Goal: Find specific page/section: Find specific page/section

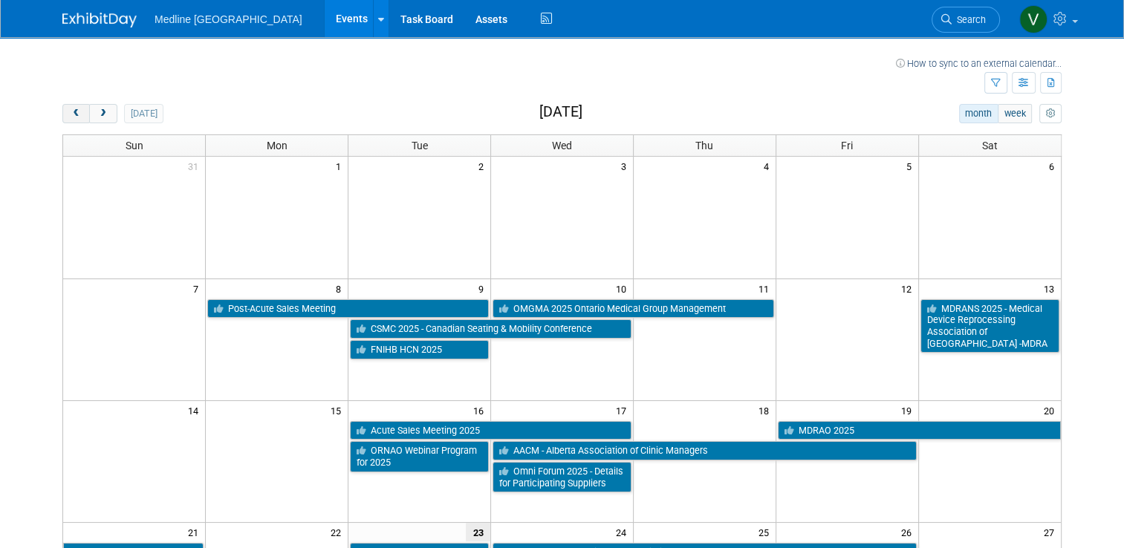
click at [71, 105] on button "prev" at bounding box center [75, 113] width 27 height 19
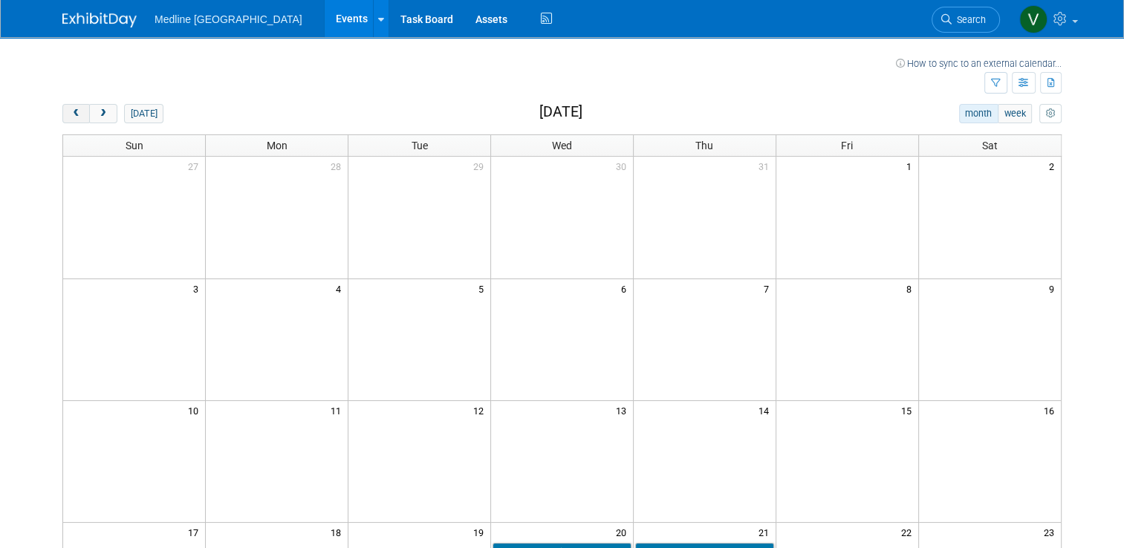
click at [71, 114] on span "prev" at bounding box center [76, 114] width 11 height 10
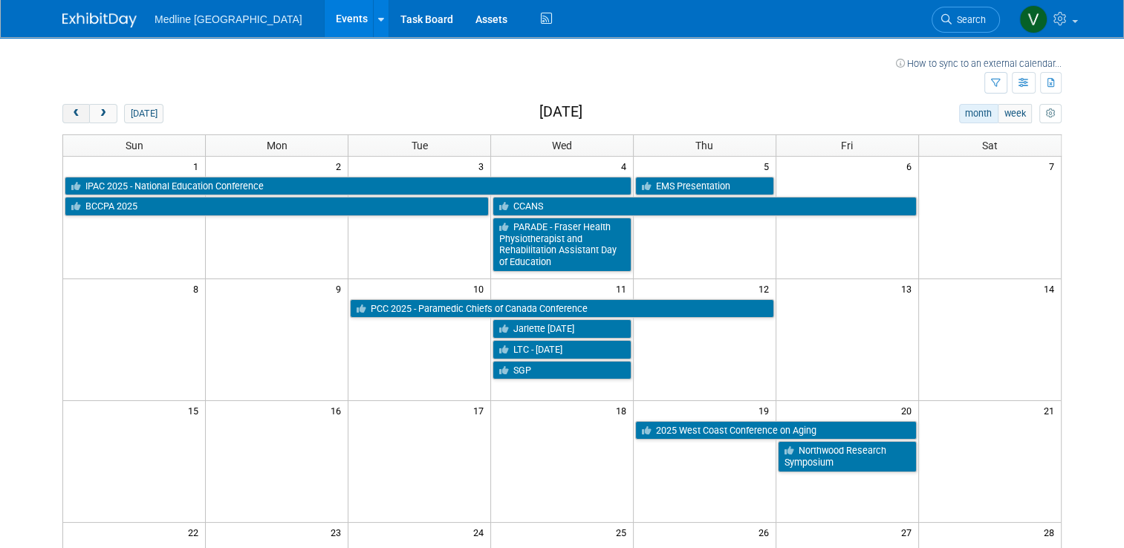
click at [71, 114] on span "prev" at bounding box center [76, 114] width 11 height 10
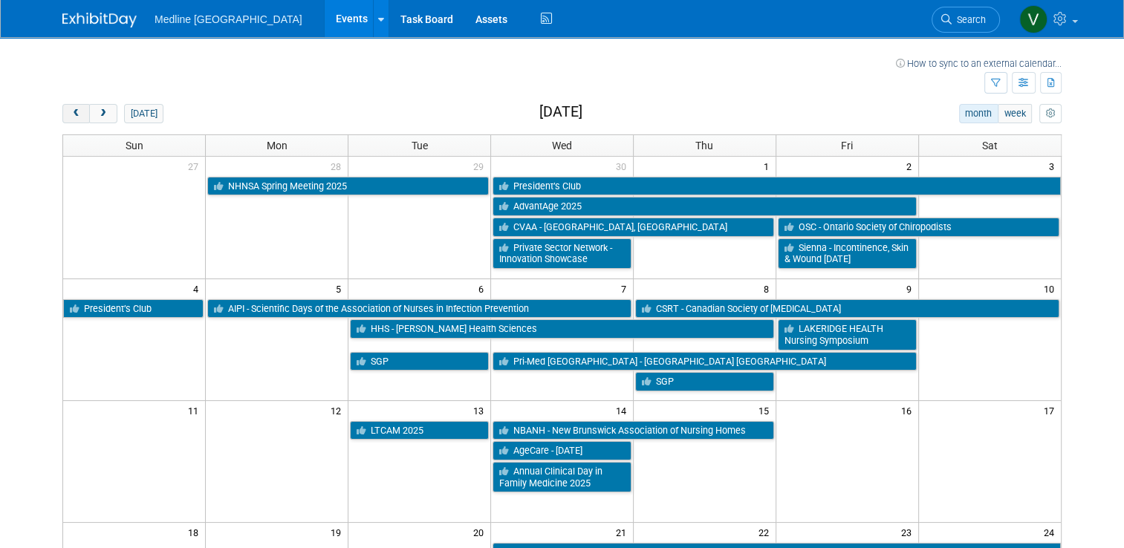
click at [71, 114] on span "prev" at bounding box center [76, 114] width 11 height 10
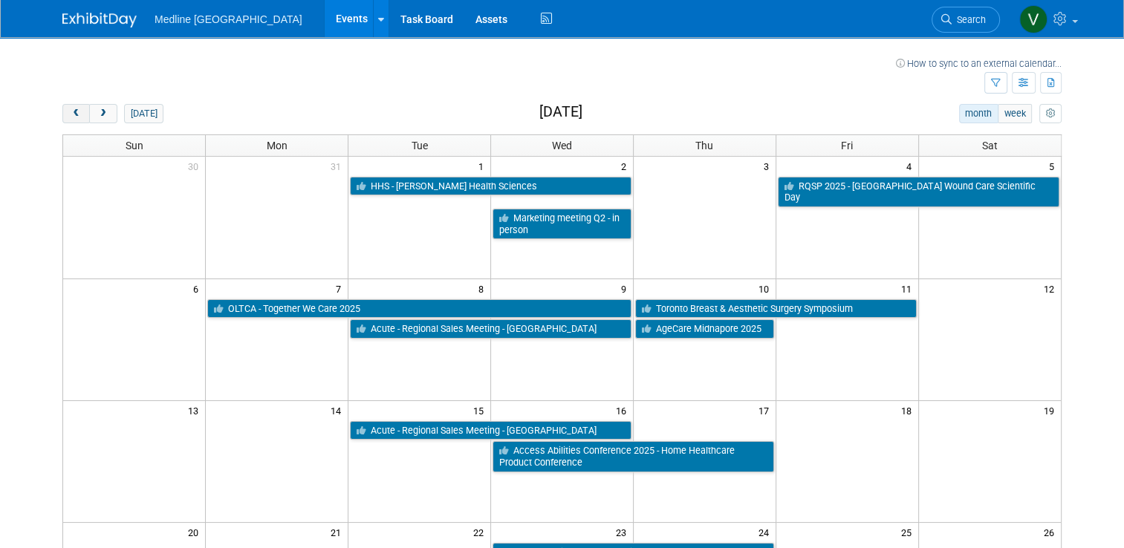
click at [71, 114] on span "prev" at bounding box center [76, 114] width 11 height 10
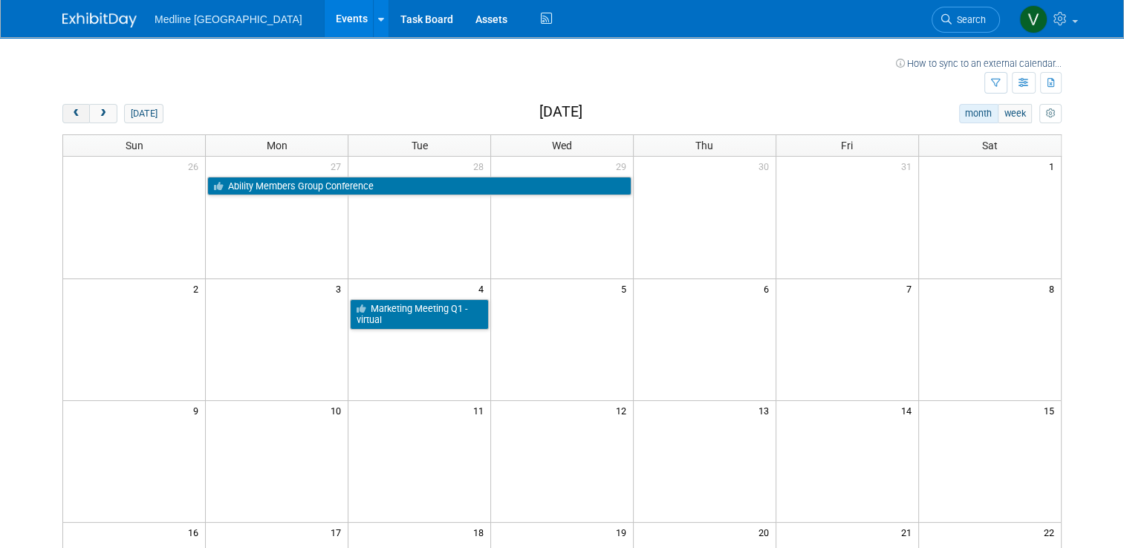
click at [71, 114] on span "prev" at bounding box center [76, 114] width 11 height 10
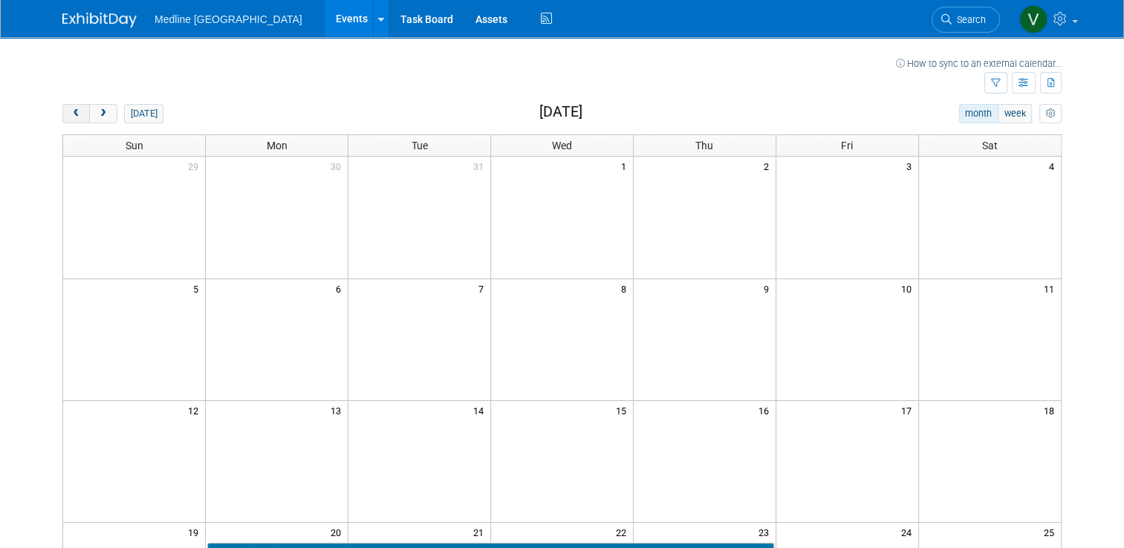
click at [71, 114] on span "prev" at bounding box center [76, 114] width 11 height 10
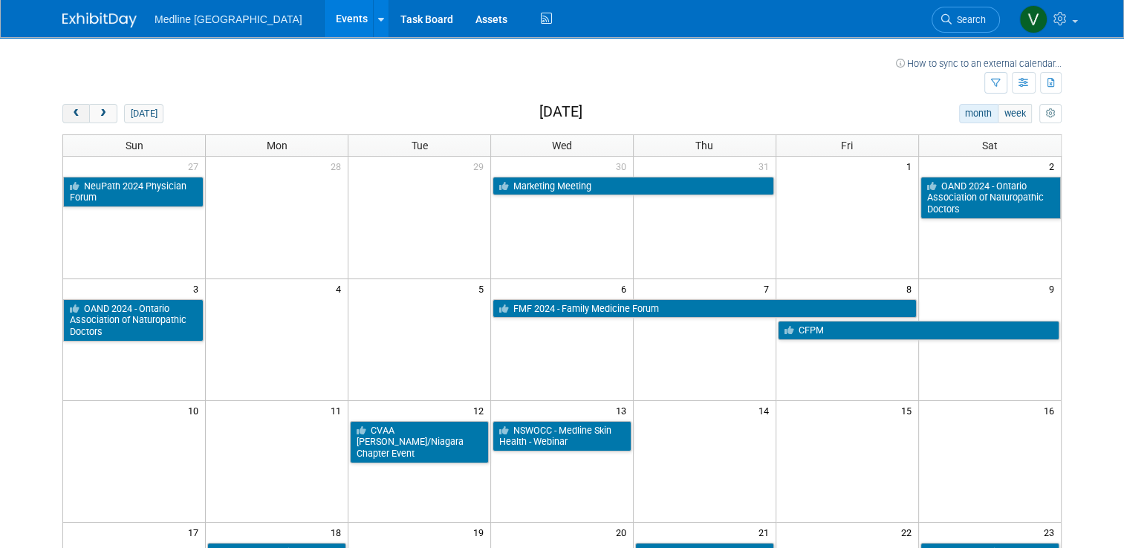
click at [71, 114] on span "prev" at bounding box center [76, 114] width 11 height 10
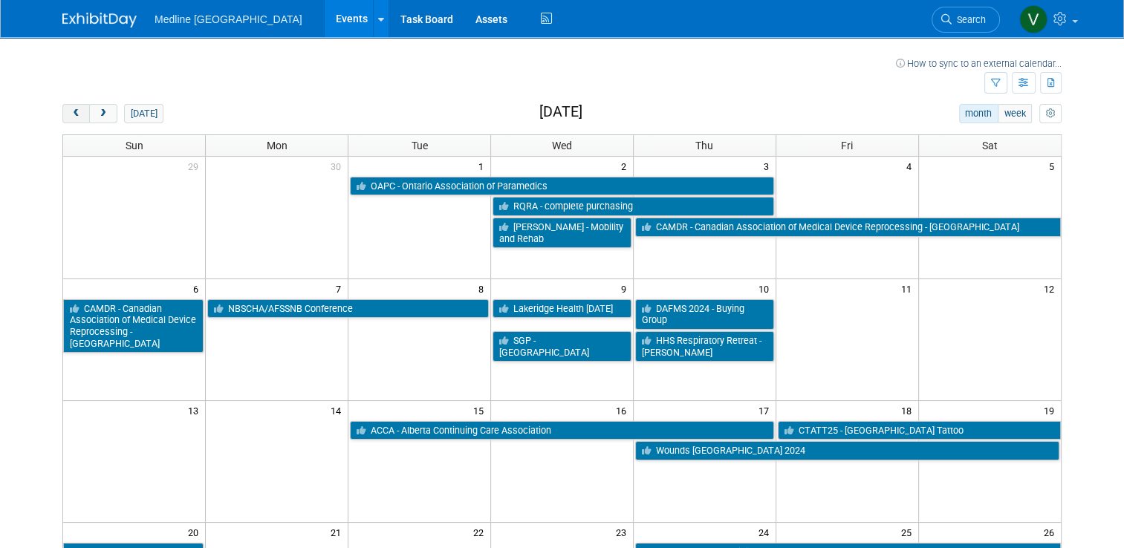
click at [71, 114] on span "prev" at bounding box center [76, 114] width 11 height 10
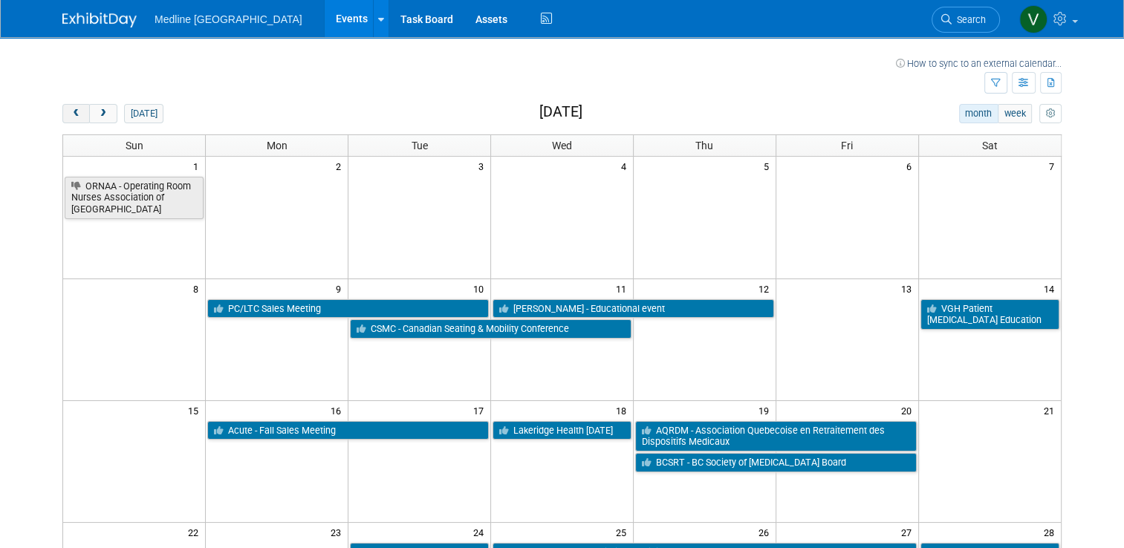
click at [71, 114] on span "prev" at bounding box center [76, 114] width 11 height 10
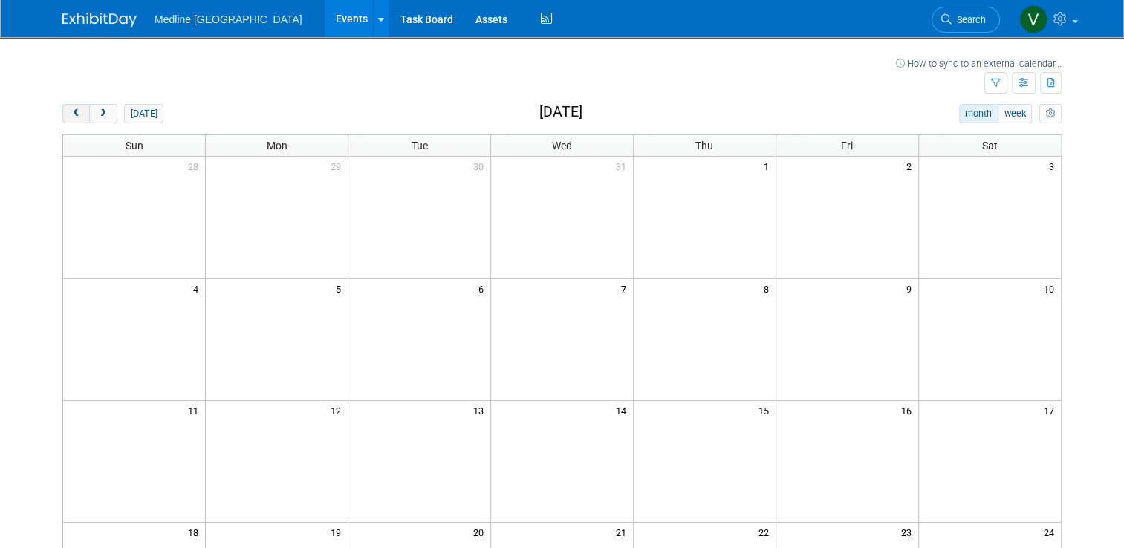
click at [71, 114] on span "prev" at bounding box center [76, 114] width 11 height 10
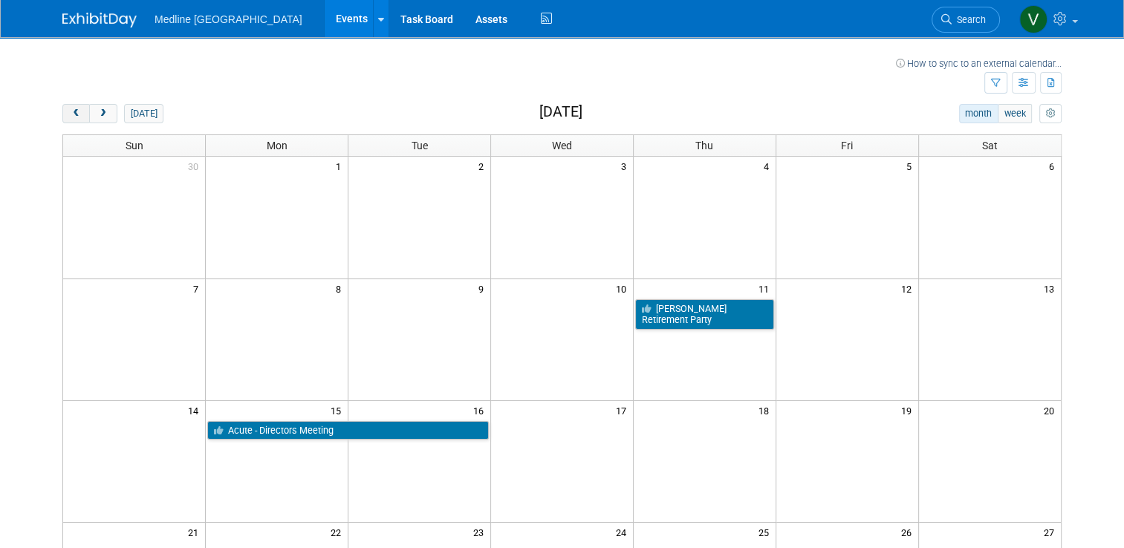
click at [71, 114] on span "prev" at bounding box center [76, 114] width 11 height 10
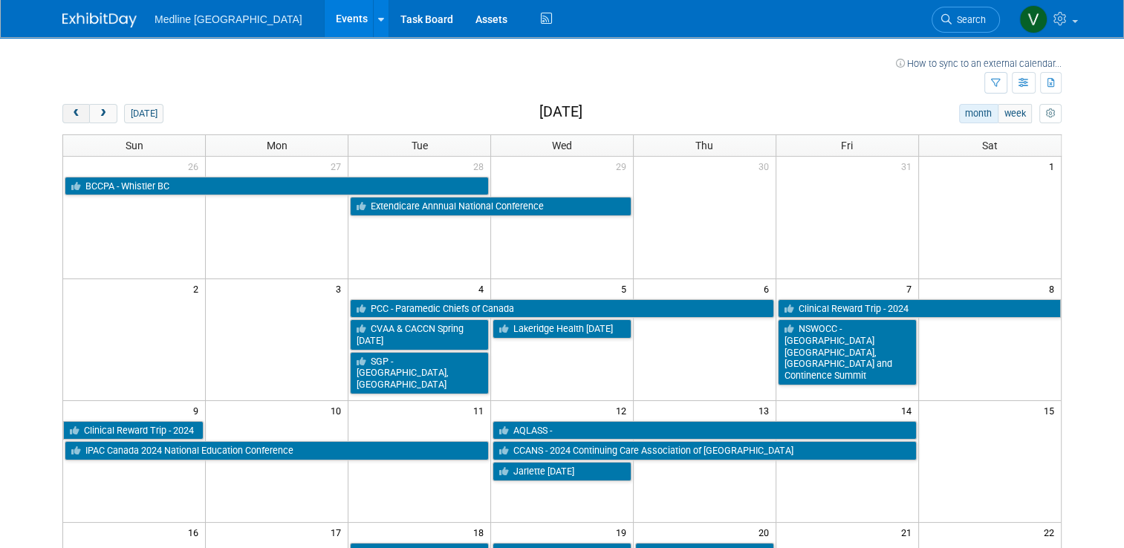
click at [71, 114] on span "prev" at bounding box center [76, 114] width 11 height 10
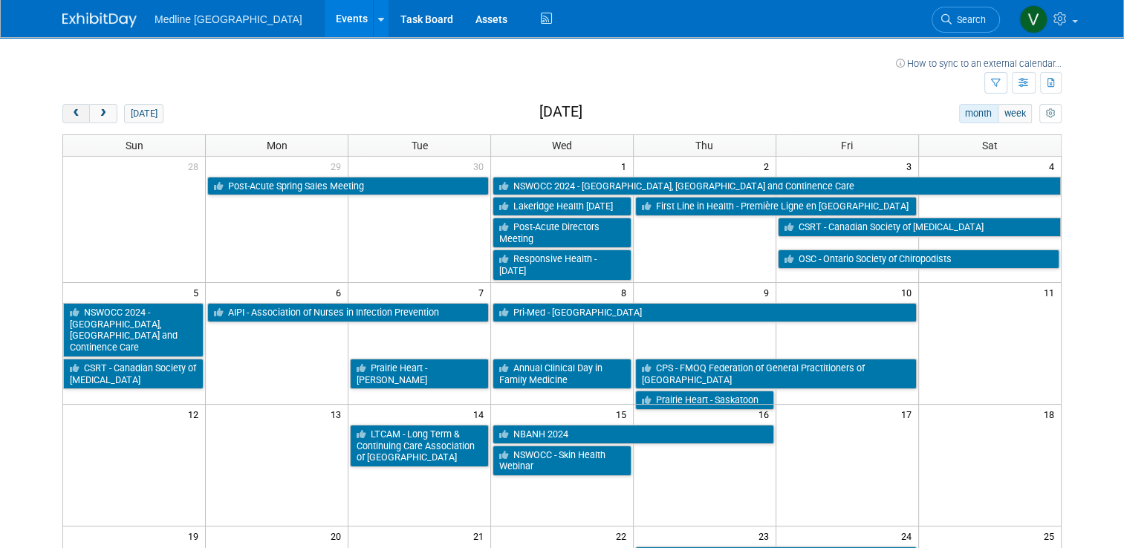
click at [71, 114] on span "prev" at bounding box center [76, 114] width 11 height 10
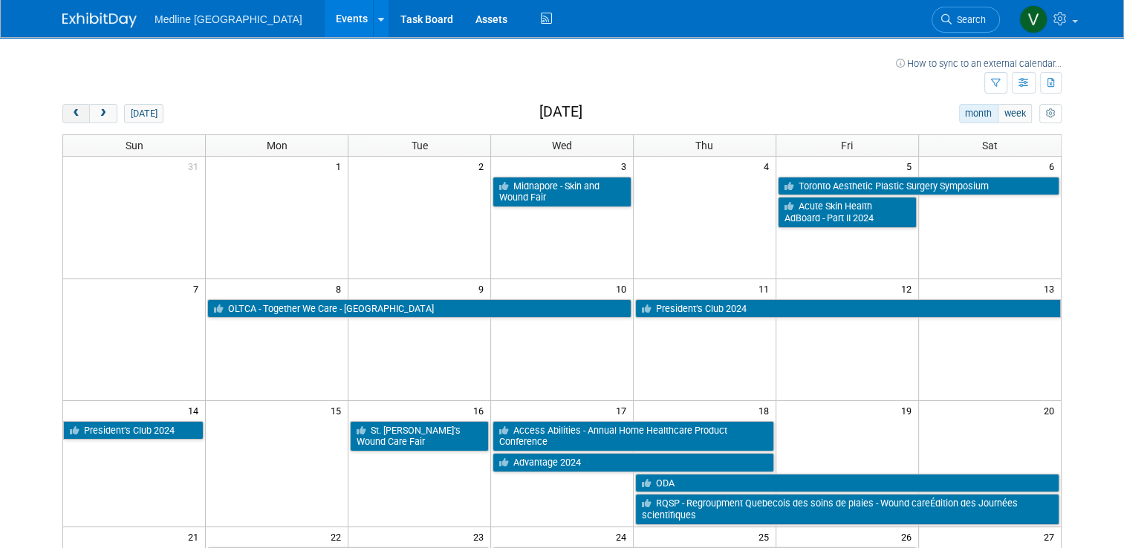
click at [71, 114] on span "prev" at bounding box center [76, 114] width 11 height 10
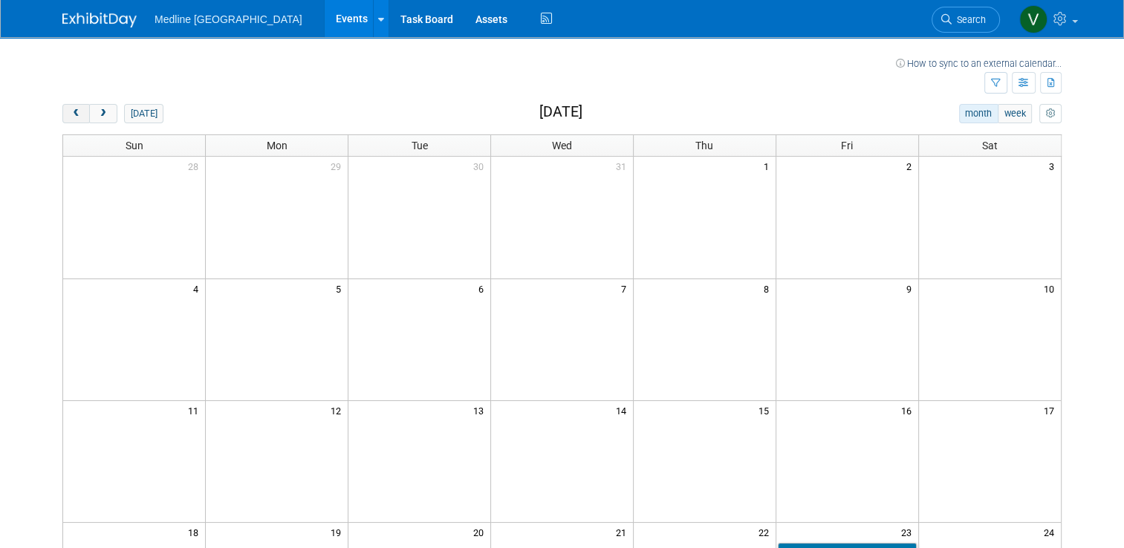
click at [71, 114] on span "prev" at bounding box center [76, 114] width 11 height 10
click at [89, 120] on button "next" at bounding box center [102, 113] width 27 height 19
click at [89, 117] on button "next" at bounding box center [102, 113] width 27 height 19
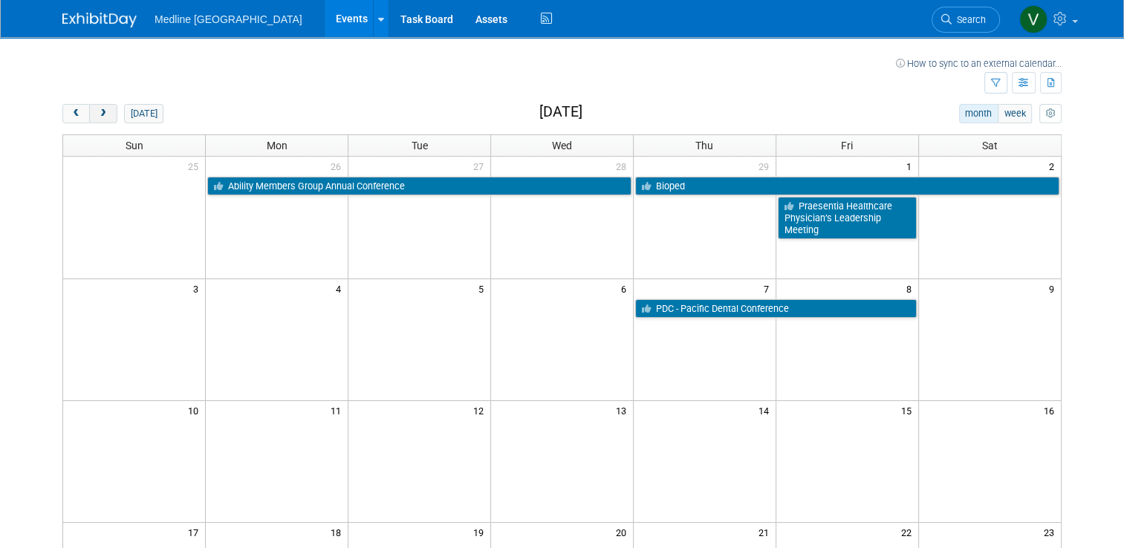
click at [89, 117] on button "next" at bounding box center [102, 113] width 27 height 19
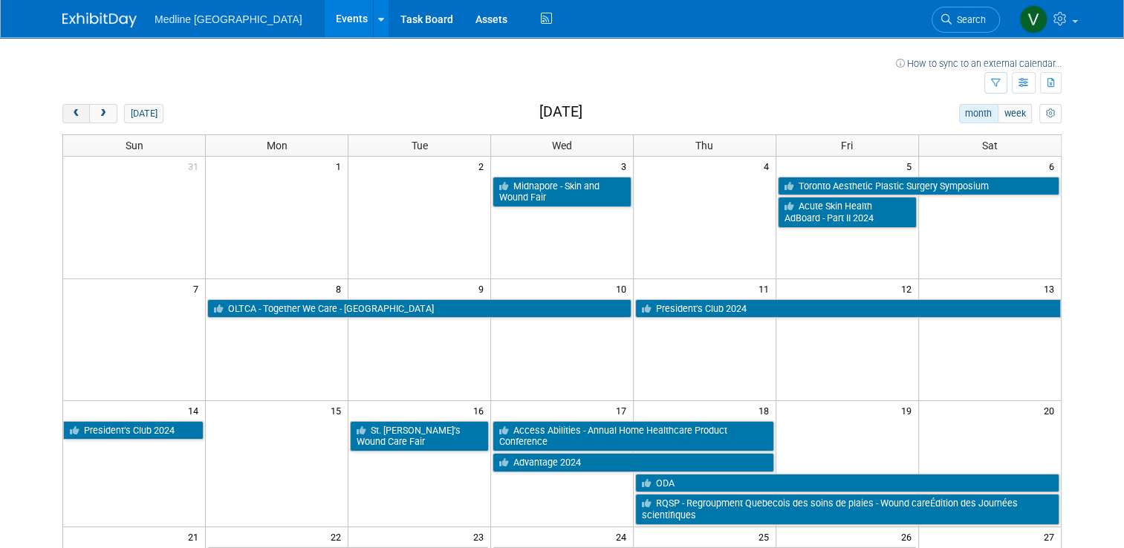
click at [68, 120] on button "prev" at bounding box center [75, 113] width 27 height 19
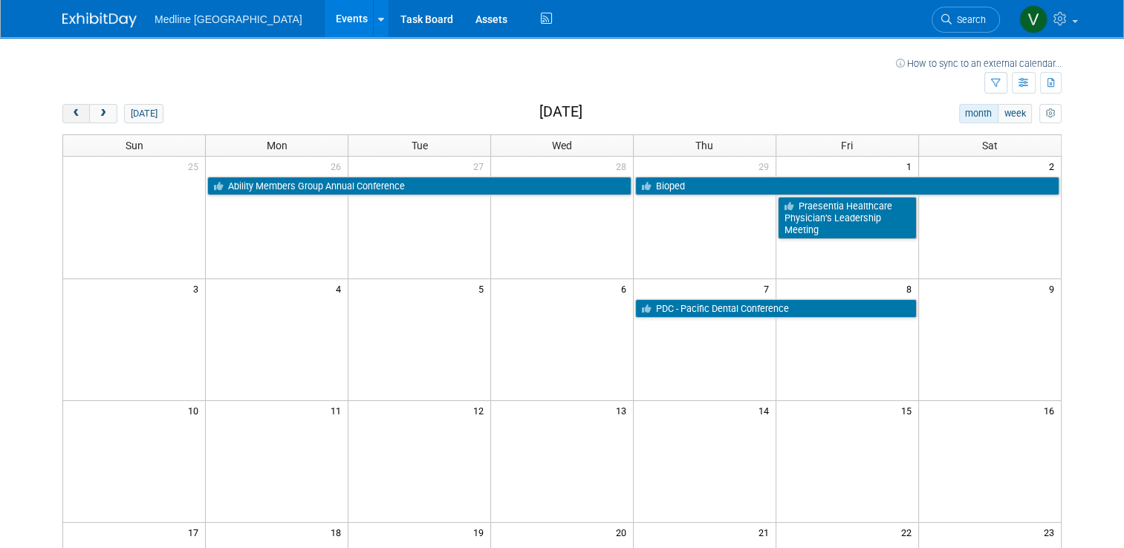
click at [68, 120] on button "prev" at bounding box center [75, 113] width 27 height 19
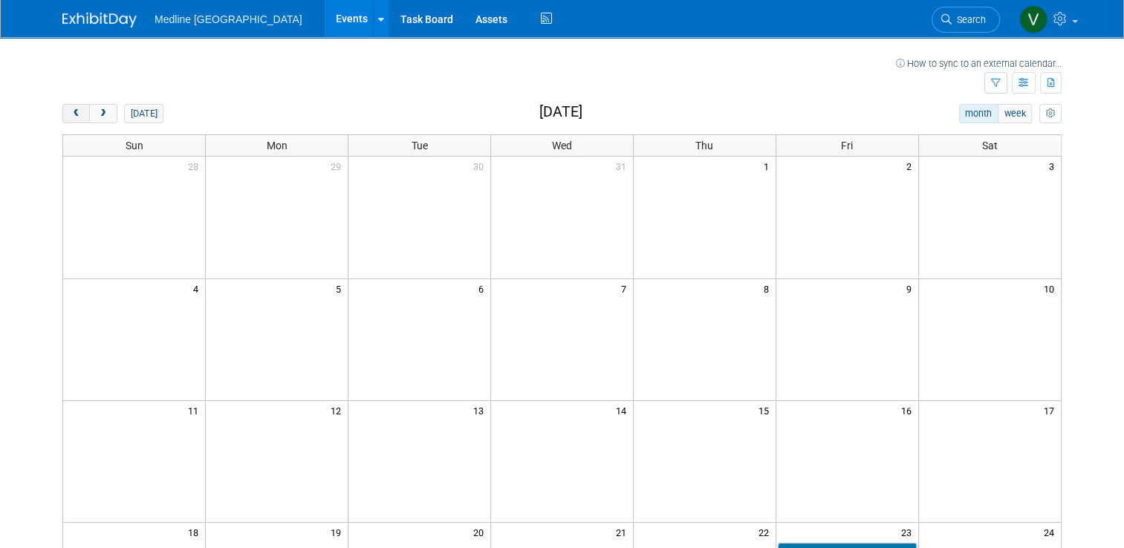
click at [68, 120] on button "prev" at bounding box center [75, 113] width 27 height 19
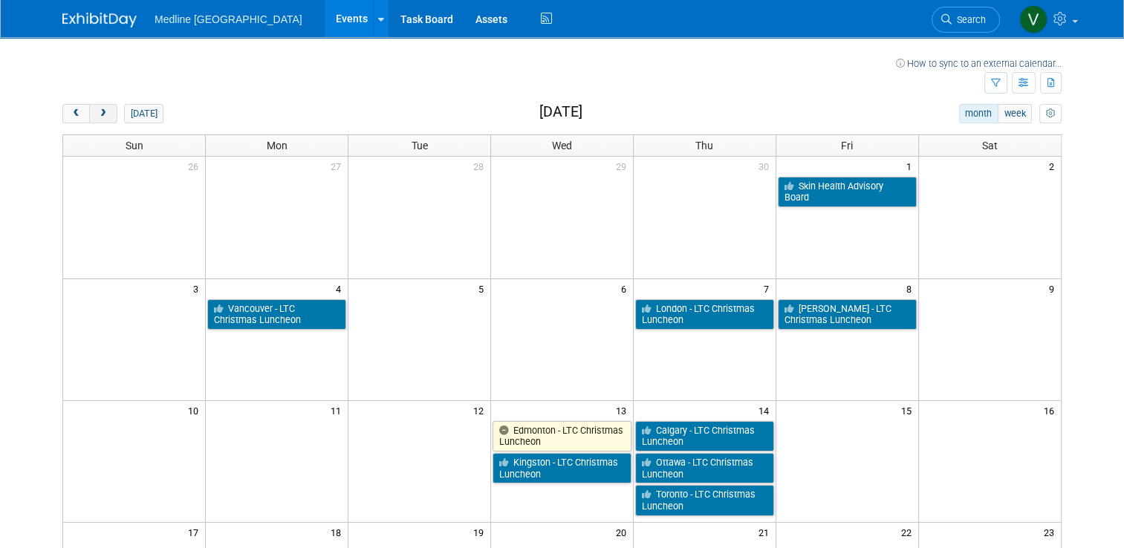
click at [103, 120] on button "next" at bounding box center [102, 113] width 27 height 19
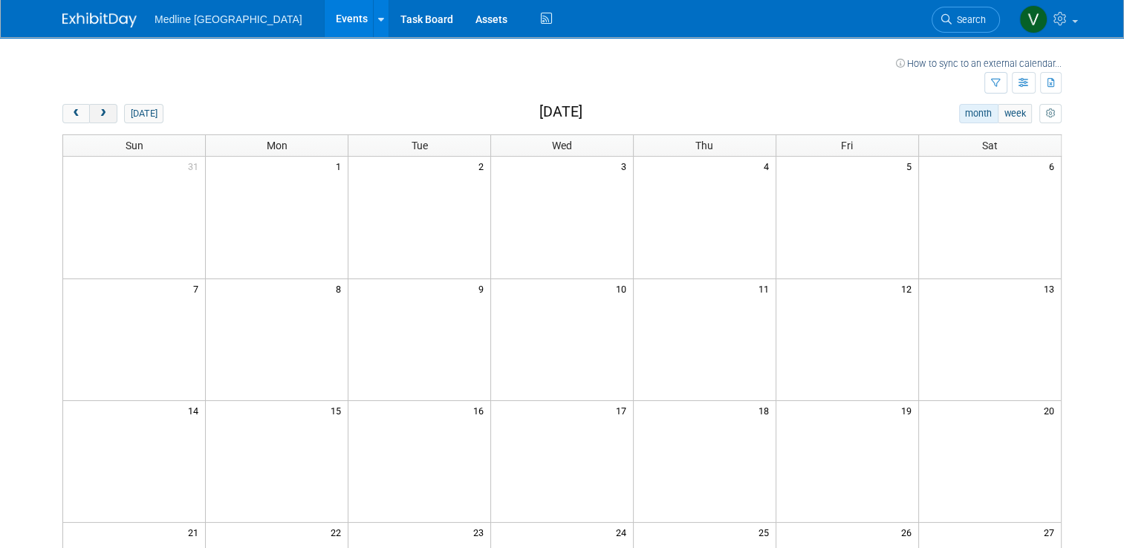
click at [103, 120] on button "next" at bounding box center [102, 113] width 27 height 19
click at [102, 119] on button "next" at bounding box center [102, 113] width 27 height 19
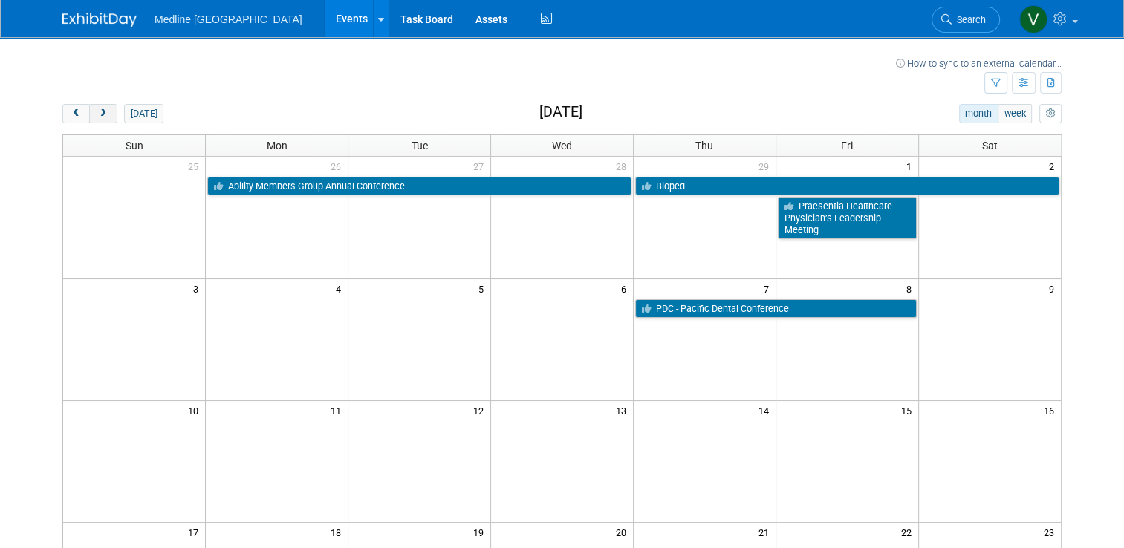
click at [102, 119] on button "next" at bounding box center [102, 113] width 27 height 19
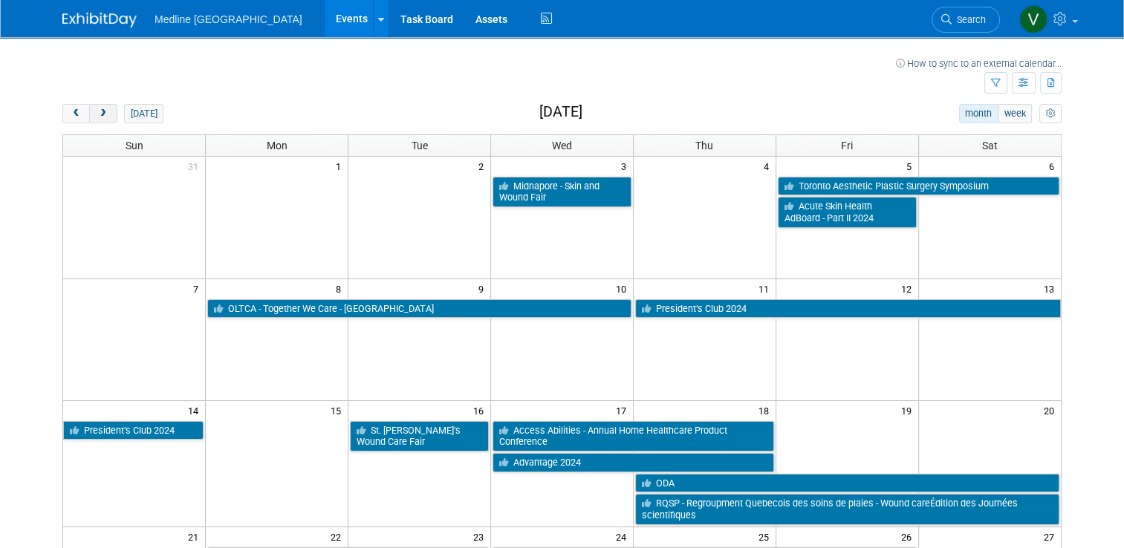
click at [102, 119] on button "next" at bounding box center [102, 113] width 27 height 19
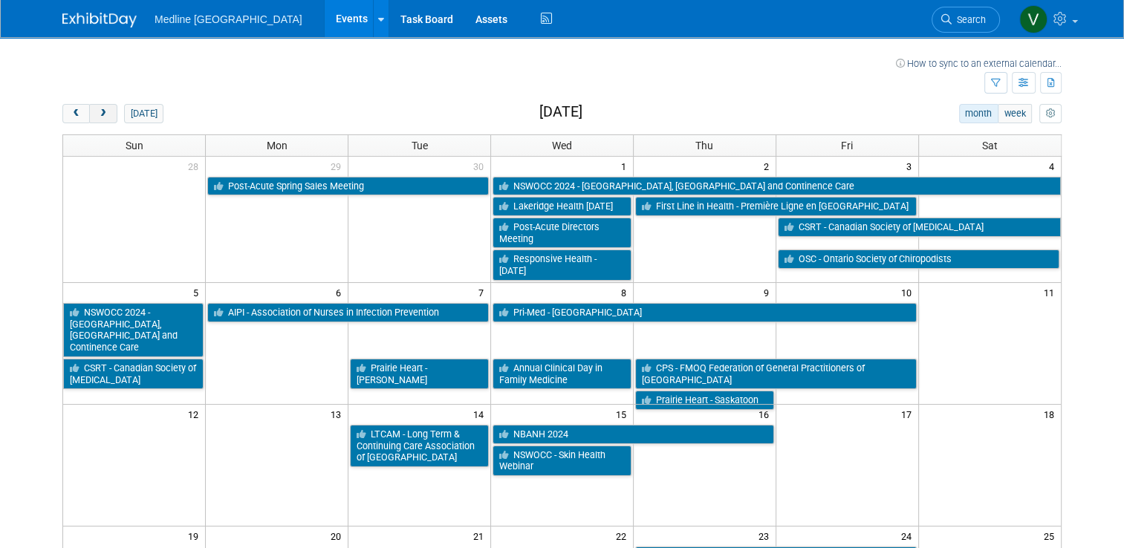
click at [102, 119] on button "next" at bounding box center [102, 113] width 27 height 19
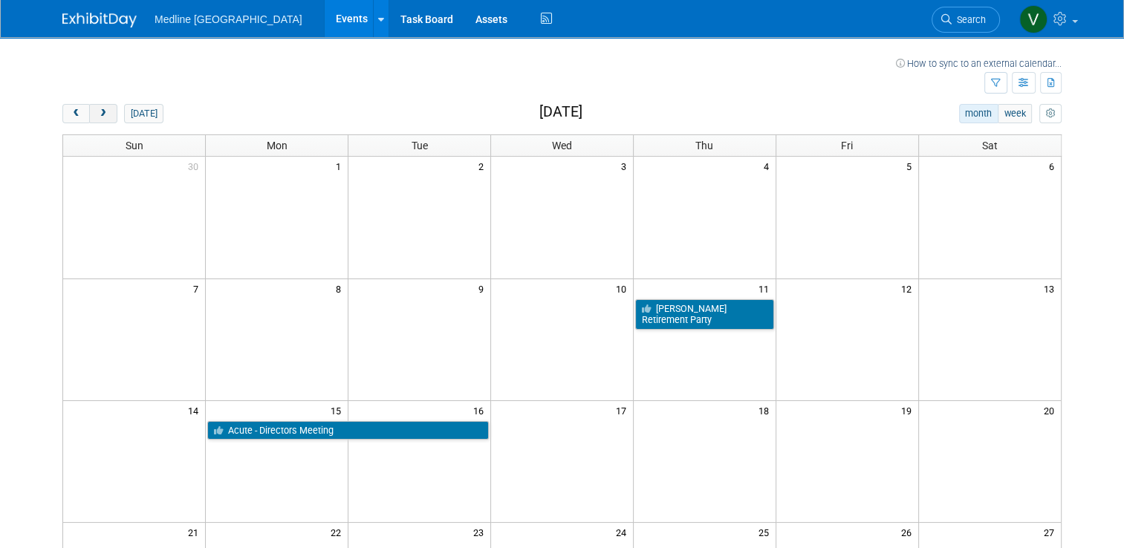
click at [102, 119] on button "next" at bounding box center [102, 113] width 27 height 19
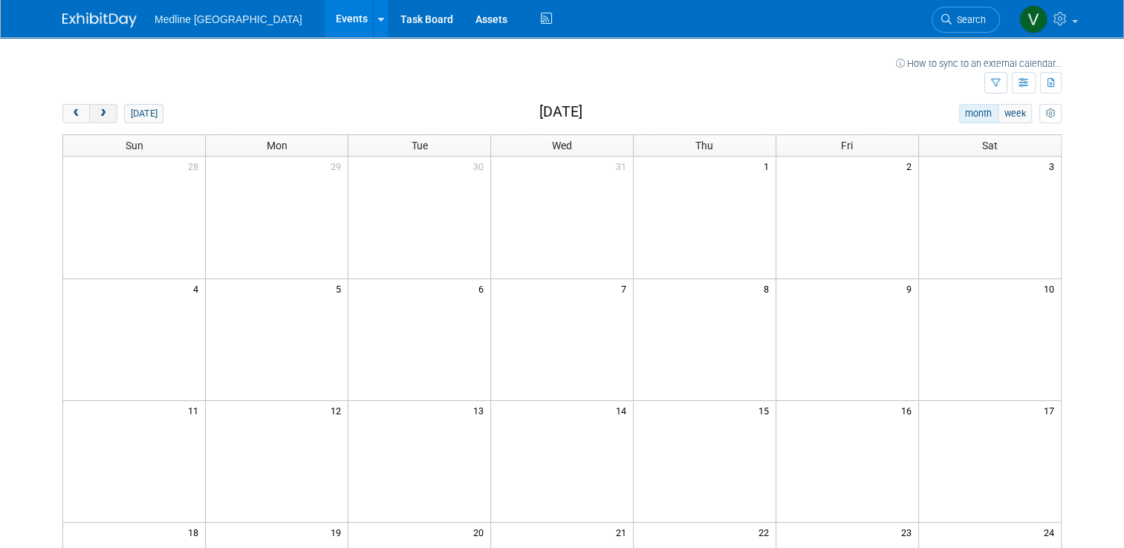
click at [102, 119] on button "next" at bounding box center [102, 113] width 27 height 19
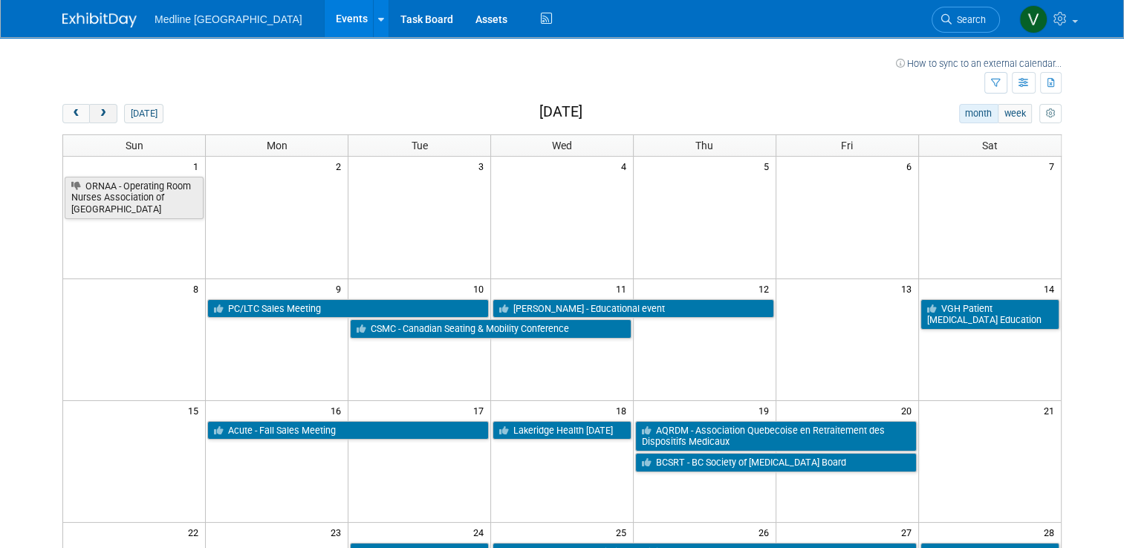
click at [102, 119] on button "next" at bounding box center [102, 113] width 27 height 19
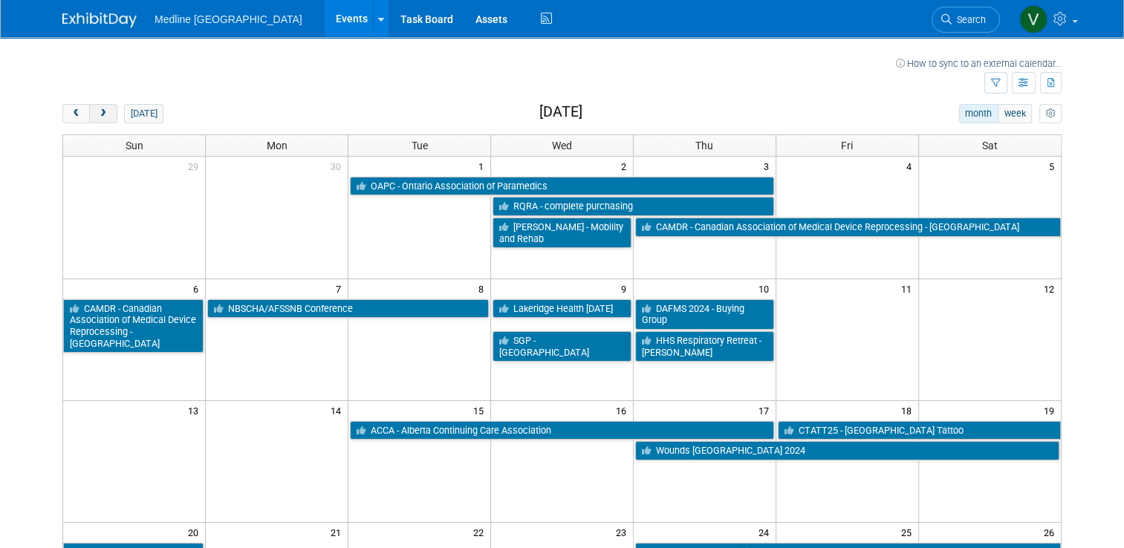
click at [102, 119] on button "next" at bounding box center [102, 113] width 27 height 19
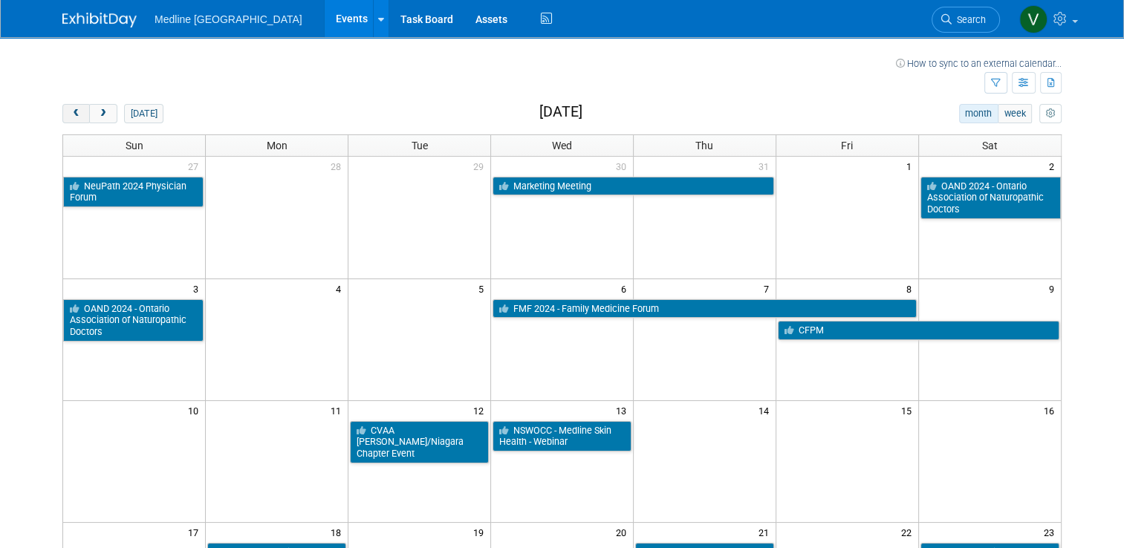
click at [65, 120] on button "prev" at bounding box center [75, 113] width 27 height 19
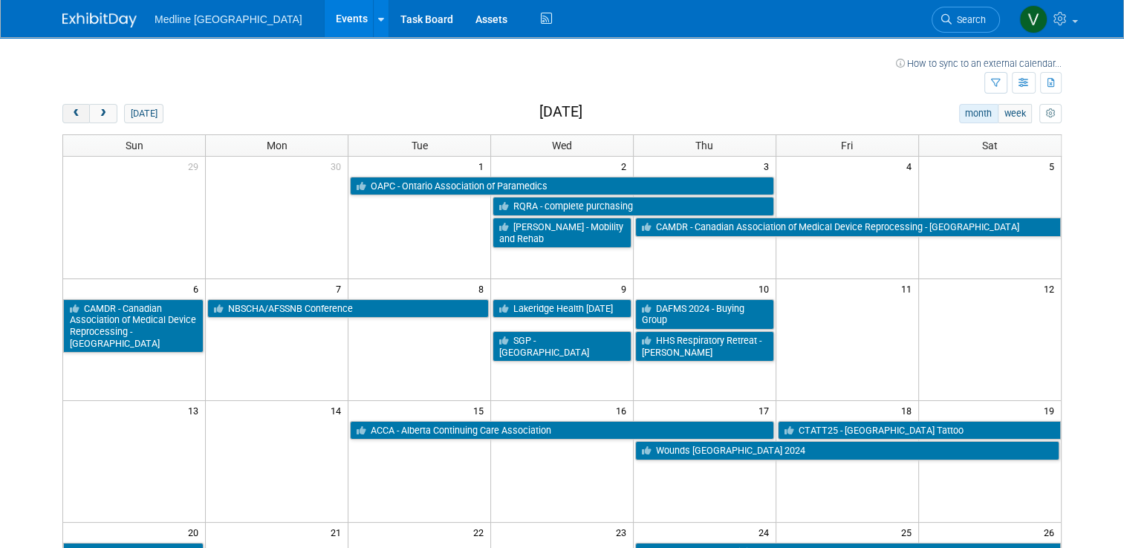
click at [68, 118] on button "prev" at bounding box center [75, 113] width 27 height 19
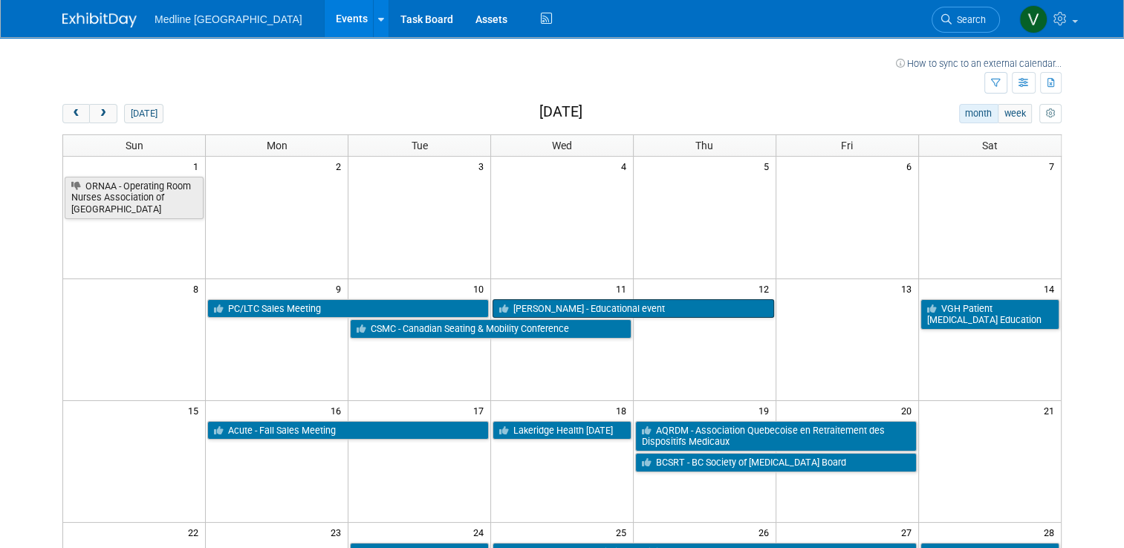
click at [608, 310] on link "[PERSON_NAME] - Educational event" at bounding box center [632, 308] width 281 height 19
